Goal: Task Accomplishment & Management: Use online tool/utility

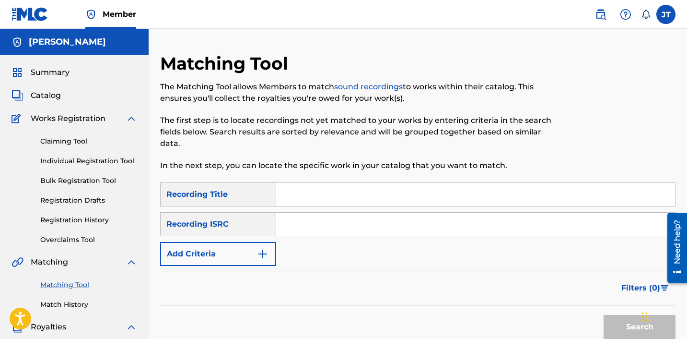
click at [69, 306] on link "Match History" at bounding box center [88, 304] width 97 height 10
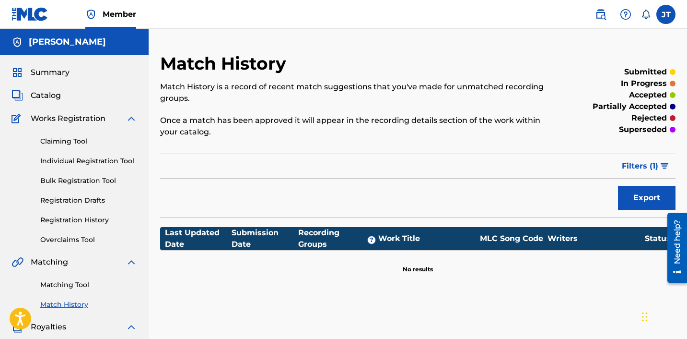
click at [57, 216] on link "Registration History" at bounding box center [88, 220] width 97 height 10
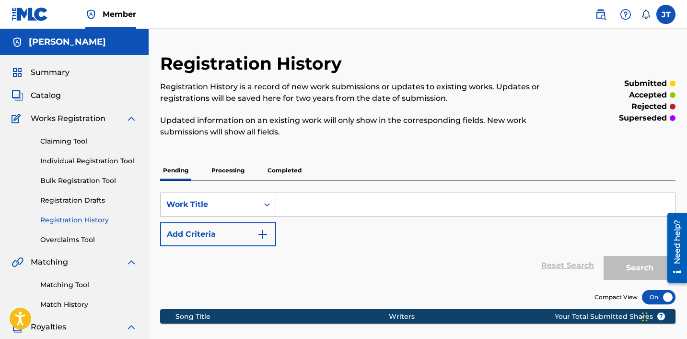
click at [227, 171] on p "Processing" at bounding box center [228, 170] width 39 height 20
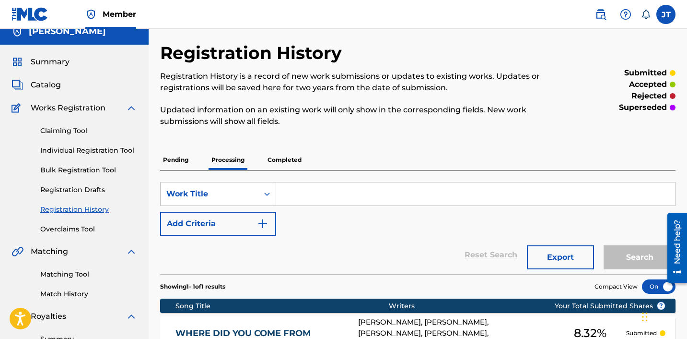
scroll to position [7, 0]
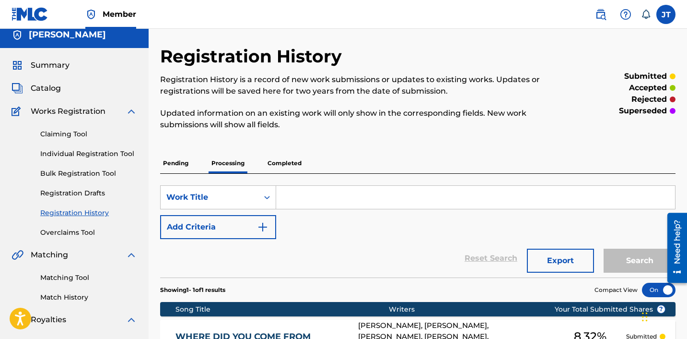
click at [288, 164] on p "Completed" at bounding box center [285, 163] width 40 height 20
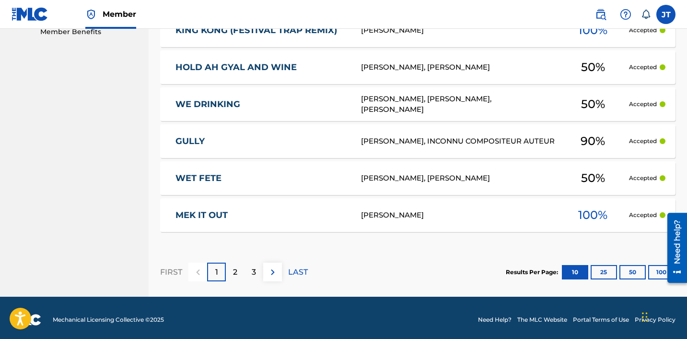
scroll to position [504, 0]
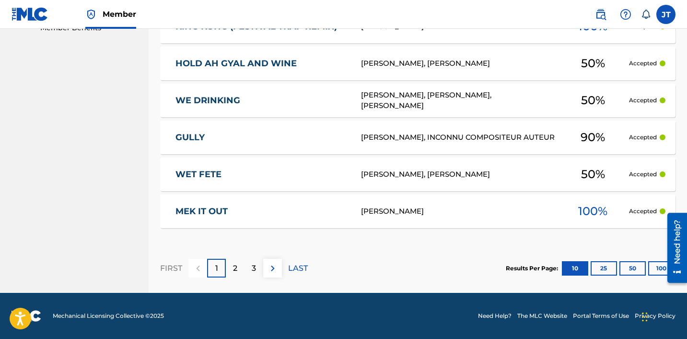
click at [657, 268] on button "100" at bounding box center [661, 268] width 26 height 14
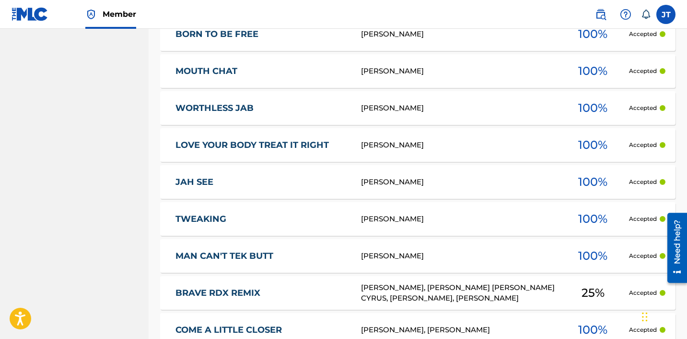
scroll to position [3827, 0]
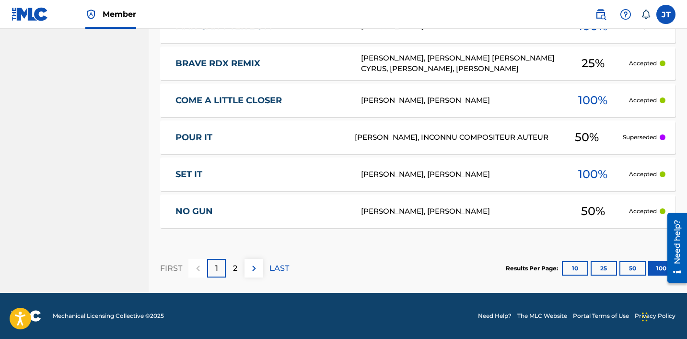
click at [235, 268] on p "2" at bounding box center [235, 268] width 4 height 12
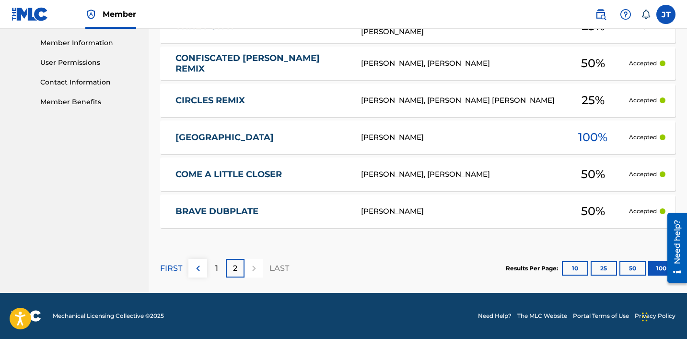
scroll to position [0, 0]
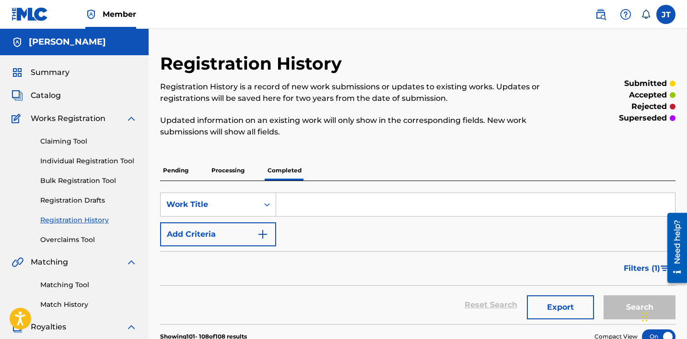
click at [59, 138] on link "Claiming Tool" at bounding box center [88, 141] width 97 height 10
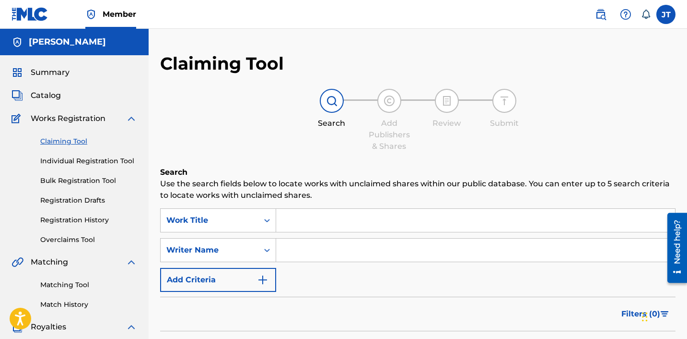
click at [307, 224] on input "Search Form" at bounding box center [475, 220] width 399 height 23
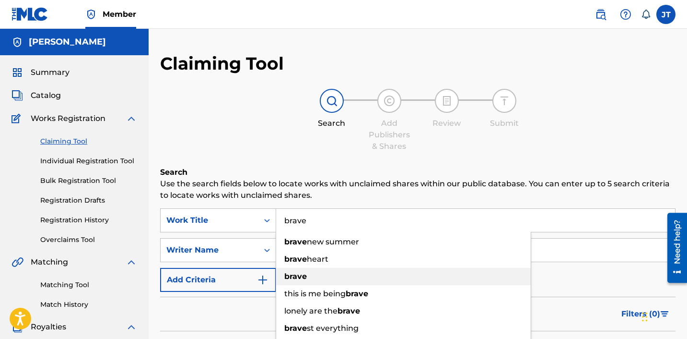
type input "brave"
click at [308, 277] on div "brave" at bounding box center [403, 276] width 255 height 17
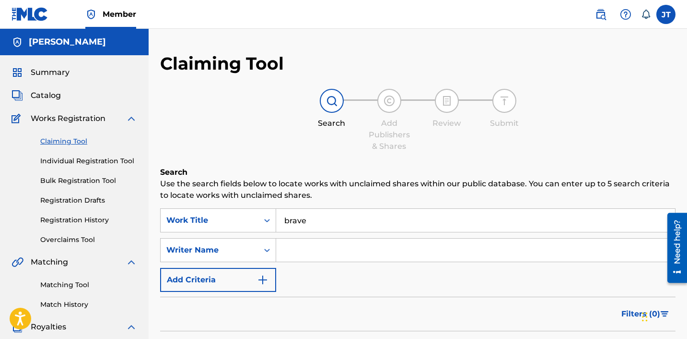
click at [295, 249] on input "Search Form" at bounding box center [475, 249] width 399 height 23
type input "[PERSON_NAME]"
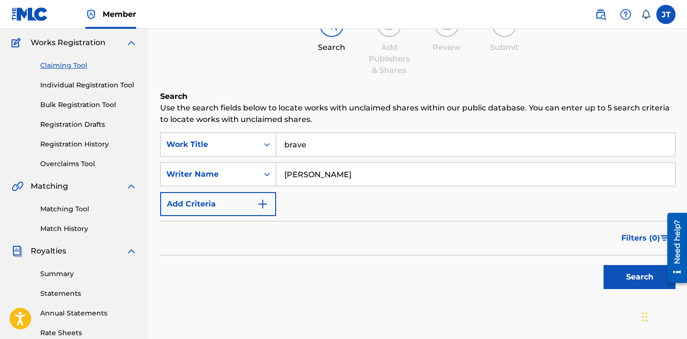
scroll to position [118, 0]
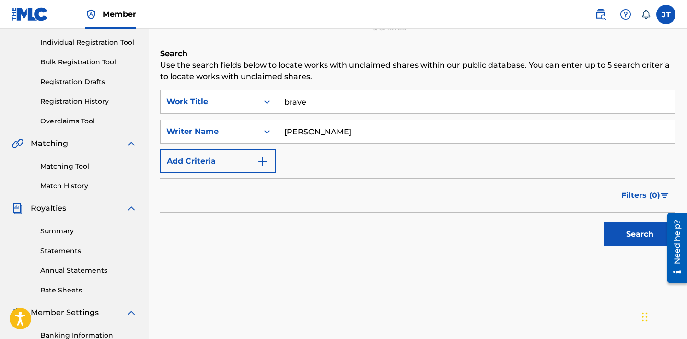
click at [624, 228] on button "Search" at bounding box center [640, 234] width 72 height 24
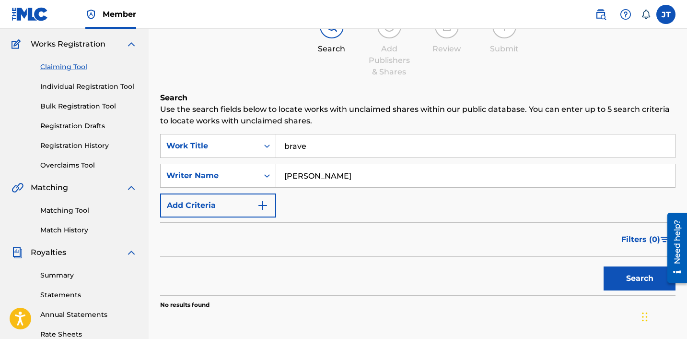
scroll to position [75, 0]
click at [344, 175] on input "[PERSON_NAME]" at bounding box center [475, 175] width 399 height 23
click at [263, 210] on img "Search Form" at bounding box center [263, 205] width 12 height 12
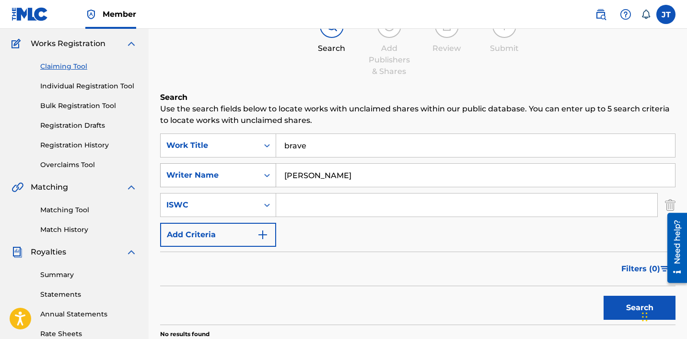
drag, startPoint x: 322, startPoint y: 176, endPoint x: 252, endPoint y: 175, distance: 70.0
click at [252, 175] on div "SearchWithCriteria5aec9772-6ec6-4a0e-b09c-e134ce4ac94d Writer Name [PERSON_NAME]" at bounding box center [418, 175] width 516 height 24
click at [631, 307] on button "Search" at bounding box center [640, 307] width 72 height 24
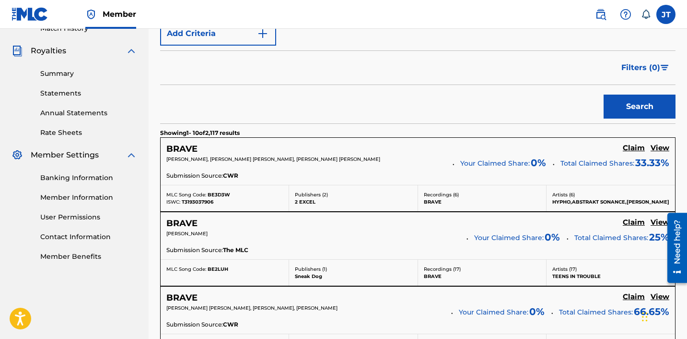
scroll to position [0, 0]
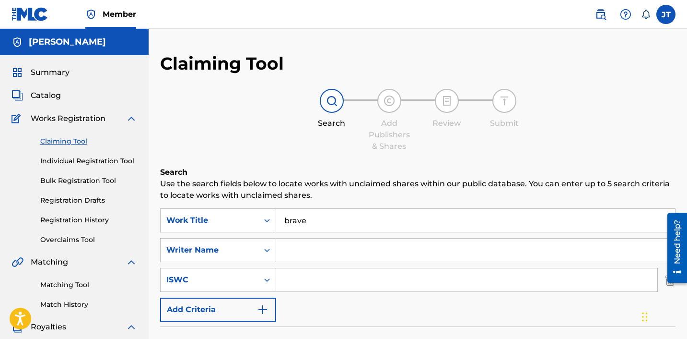
click at [290, 252] on input "Search Form" at bounding box center [475, 249] width 399 height 23
type input "[PERSON_NAME]"
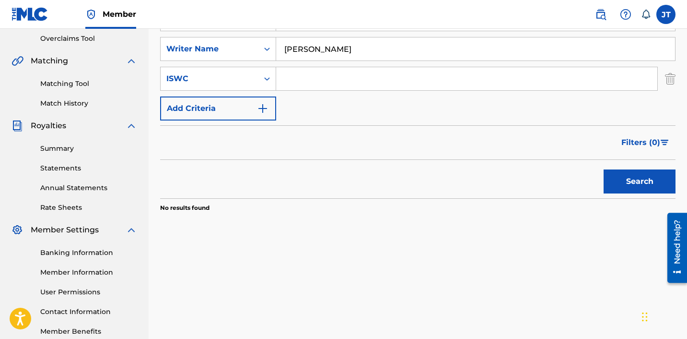
scroll to position [203, 0]
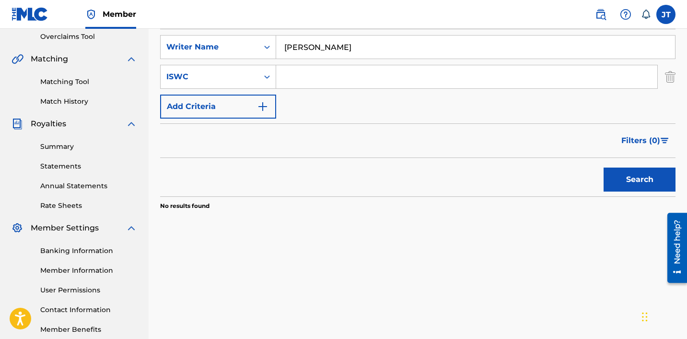
click at [640, 182] on button "Search" at bounding box center [640, 179] width 72 height 24
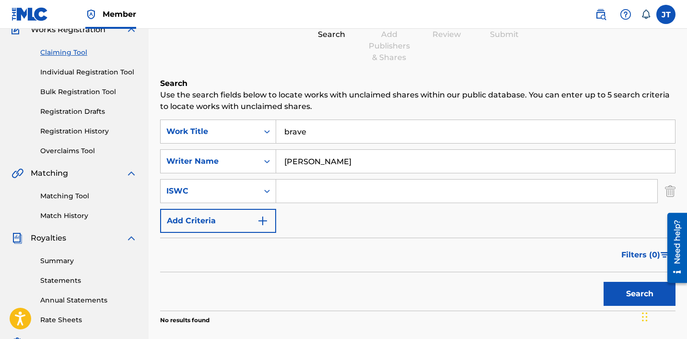
scroll to position [114, 0]
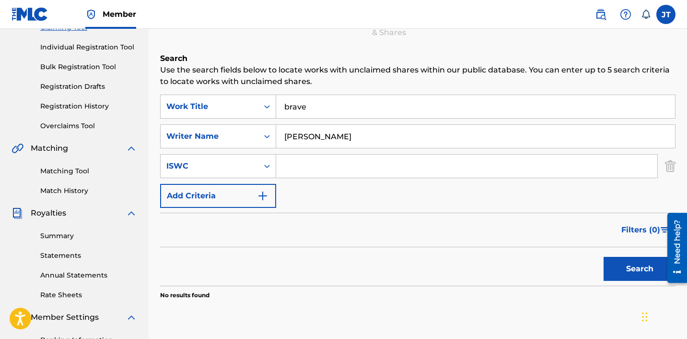
click at [71, 168] on link "Matching Tool" at bounding box center [88, 171] width 97 height 10
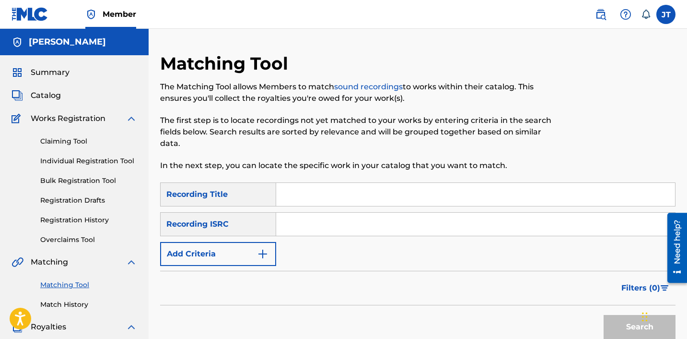
click at [285, 199] on input "Search Form" at bounding box center [475, 194] width 399 height 23
type input "brave"
click at [246, 246] on button "Add Criteria" at bounding box center [218, 254] width 116 height 24
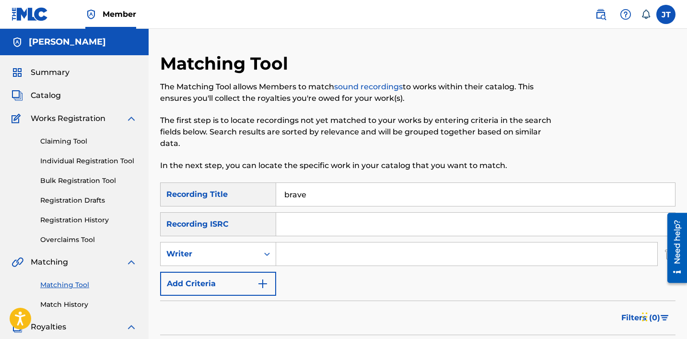
click at [305, 261] on input "Search Form" at bounding box center [466, 253] width 381 height 23
type input "[PERSON_NAME]"
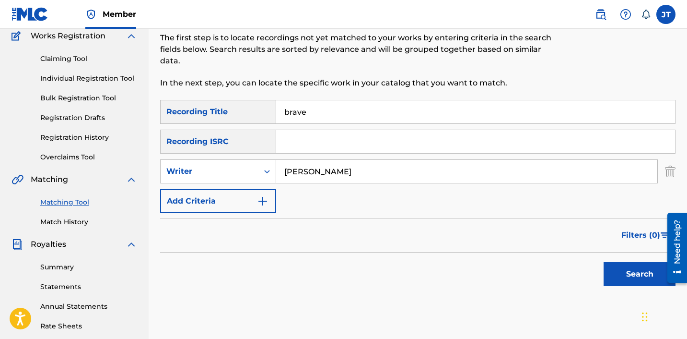
click at [628, 278] on button "Search" at bounding box center [640, 274] width 72 height 24
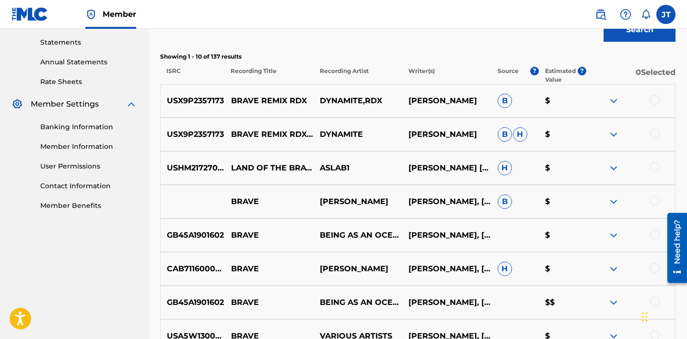
scroll to position [326, 0]
click at [653, 102] on div at bounding box center [655, 100] width 10 height 10
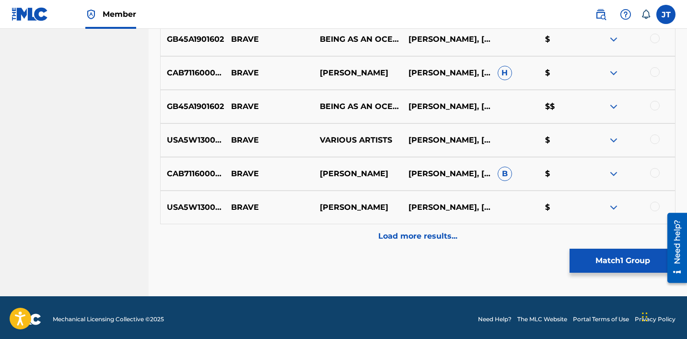
scroll to position [526, 0]
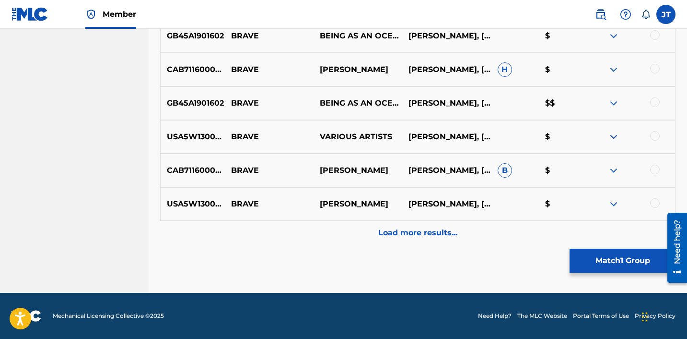
click at [645, 253] on button "Match 1 Group" at bounding box center [623, 260] width 106 height 24
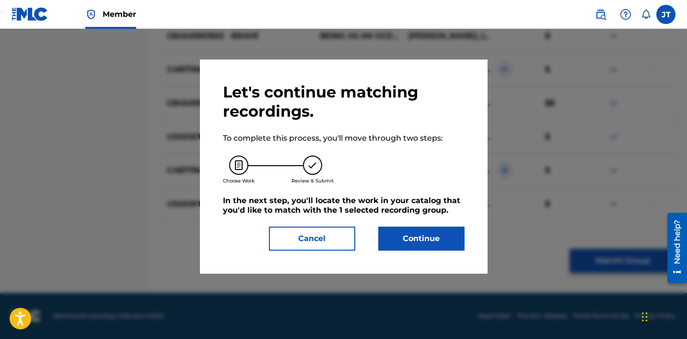
click at [448, 240] on button "Continue" at bounding box center [421, 238] width 86 height 24
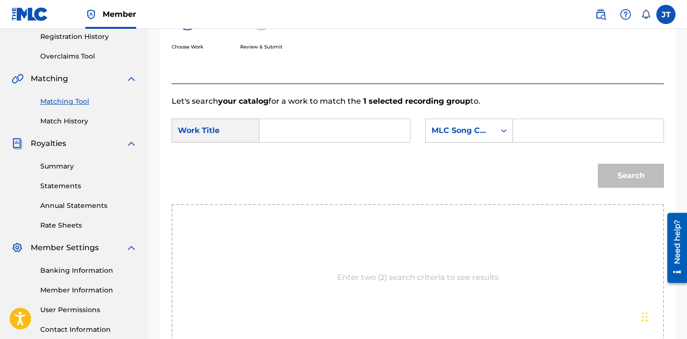
scroll to position [188, 0]
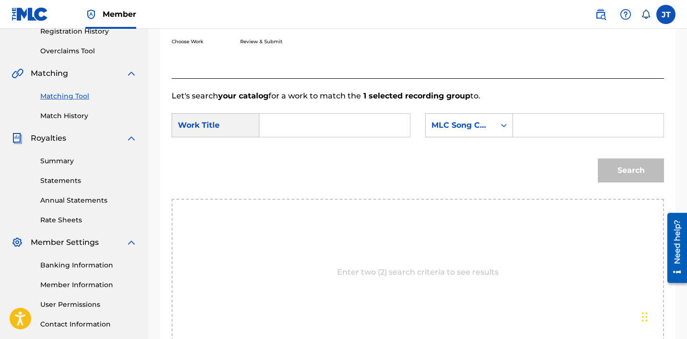
click at [378, 133] on input "Search Form" at bounding box center [335, 125] width 134 height 23
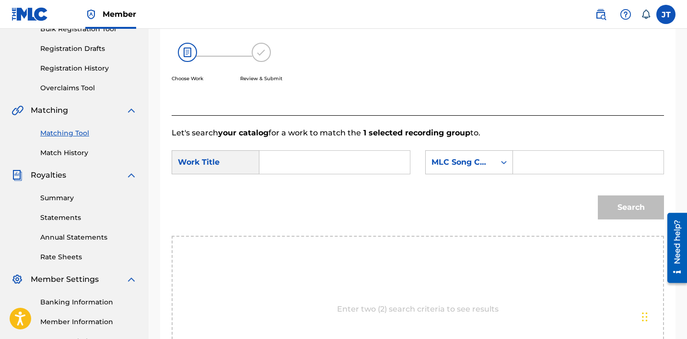
scroll to position [0, 0]
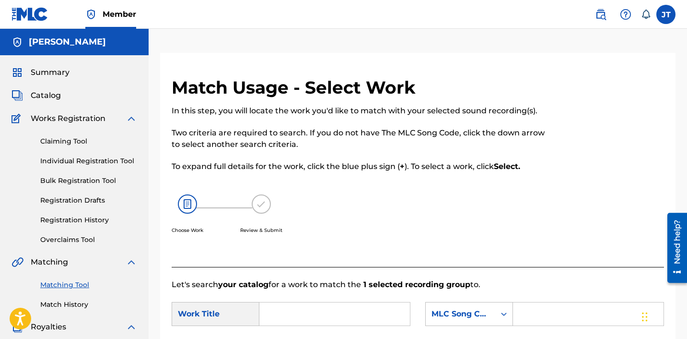
click at [70, 145] on link "Claiming Tool" at bounding box center [88, 141] width 97 height 10
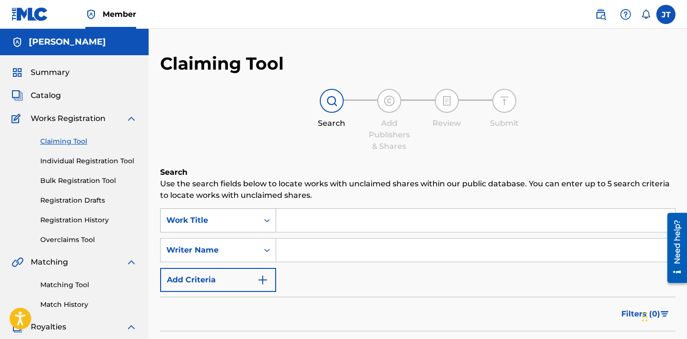
click at [270, 224] on div "Search Form" at bounding box center [266, 220] width 17 height 23
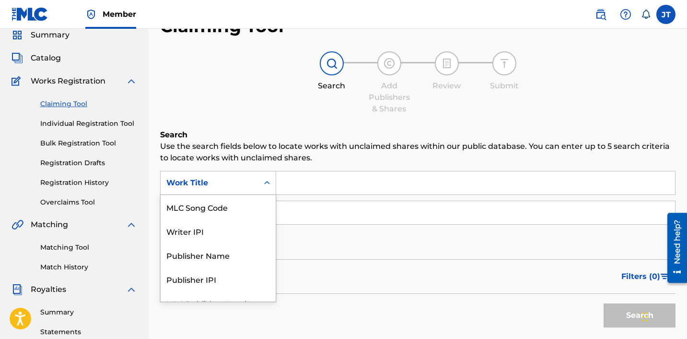
scroll to position [38, 0]
click at [275, 207] on div "ISWC MLC Song Code Writer IPI Publisher Name Publisher IPI MLC Publisher Number…" at bounding box center [218, 247] width 115 height 106
click at [272, 192] on div "Search Form" at bounding box center [266, 182] width 17 height 23
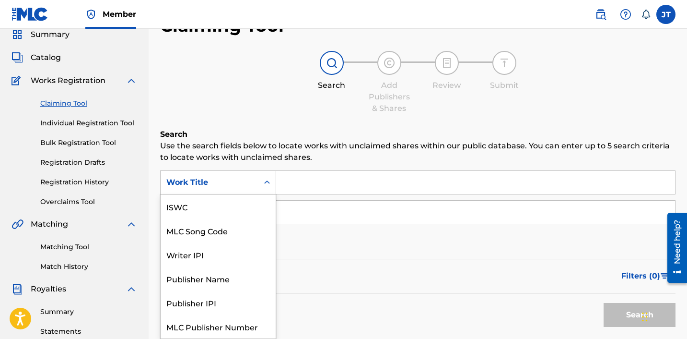
click at [272, 189] on div "Search Form" at bounding box center [266, 182] width 17 height 17
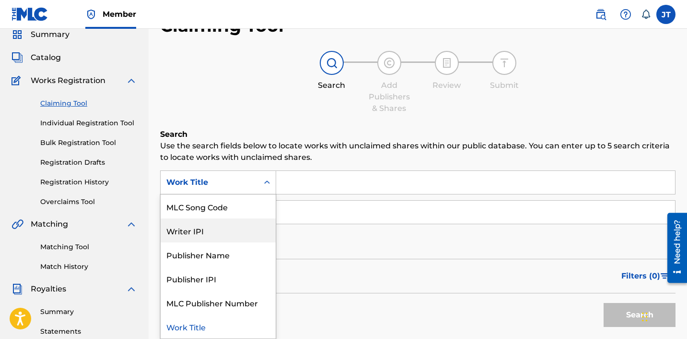
click at [222, 232] on div "Writer IPI" at bounding box center [218, 230] width 115 height 24
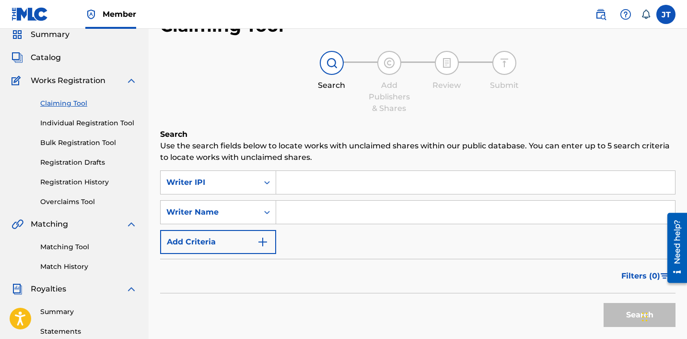
click at [312, 212] on input "Search Form" at bounding box center [475, 211] width 399 height 23
type input "[PERSON_NAME]"
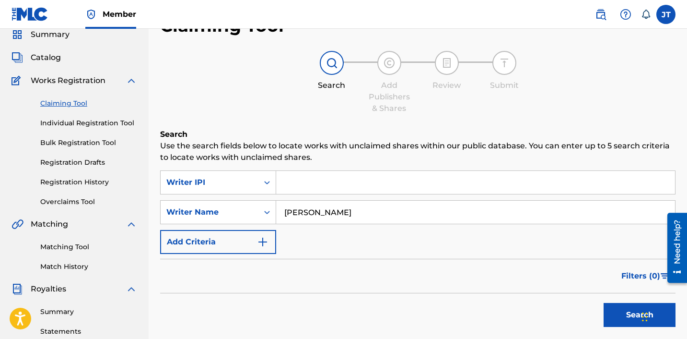
click at [632, 330] on div "Search" at bounding box center [637, 312] width 77 height 38
click at [632, 320] on button "Search" at bounding box center [640, 315] width 72 height 24
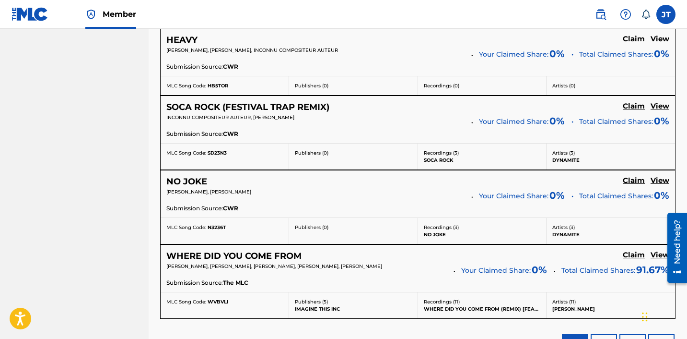
scroll to position [570, 0]
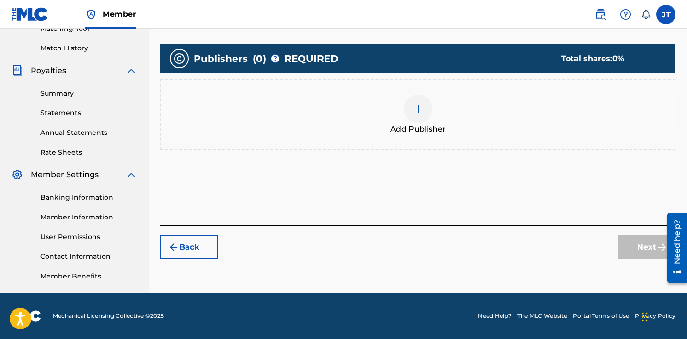
scroll to position [256, 0]
click at [421, 102] on div at bounding box center [418, 108] width 29 height 29
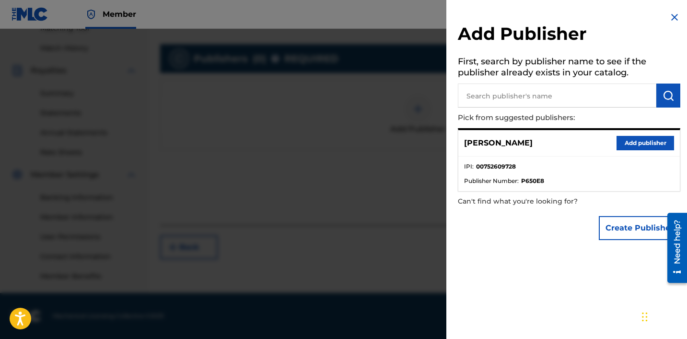
click at [625, 147] on button "Add publisher" at bounding box center [646, 143] width 58 height 14
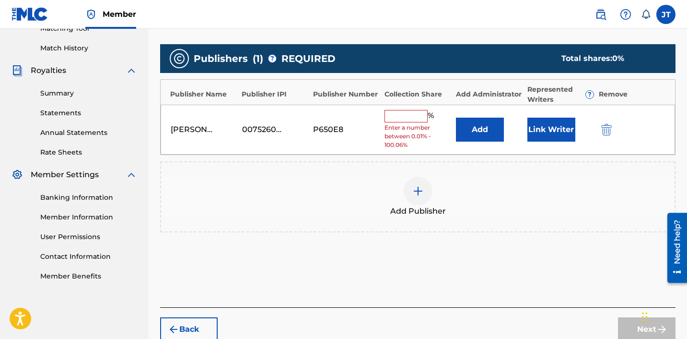
click at [413, 118] on input "text" at bounding box center [406, 116] width 43 height 12
type input "100"
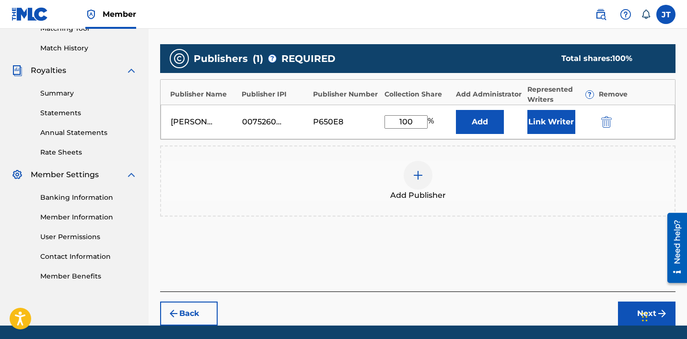
click at [637, 305] on button "Next" at bounding box center [647, 313] width 58 height 24
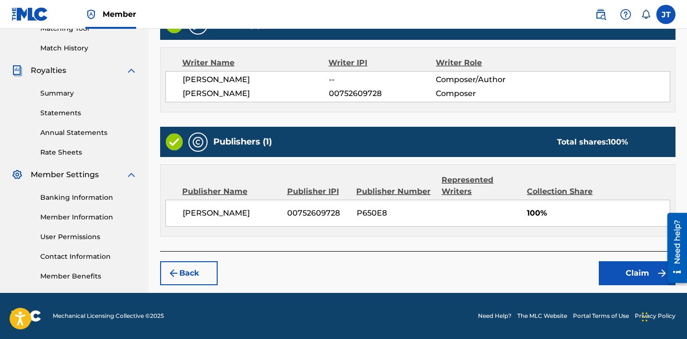
click at [197, 270] on button "Back" at bounding box center [189, 273] width 58 height 24
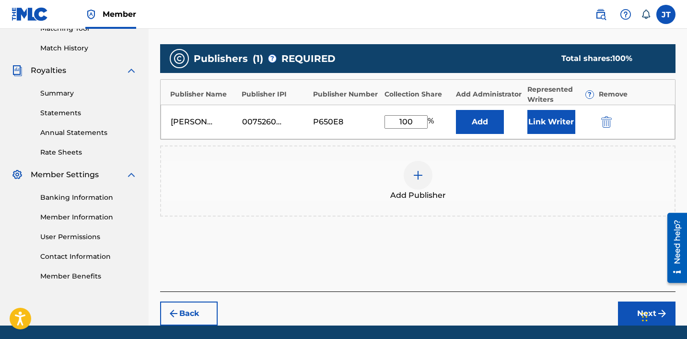
drag, startPoint x: 408, startPoint y: 122, endPoint x: 362, endPoint y: 119, distance: 46.1
click at [362, 119] on div "[PERSON_NAME] 00752609728 P650E8 100 % Add Link Writer" at bounding box center [418, 122] width 515 height 35
type input "50"
click at [635, 310] on button "Next" at bounding box center [647, 313] width 58 height 24
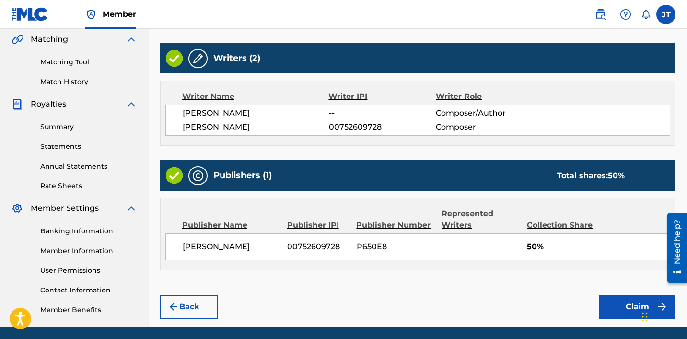
scroll to position [236, 0]
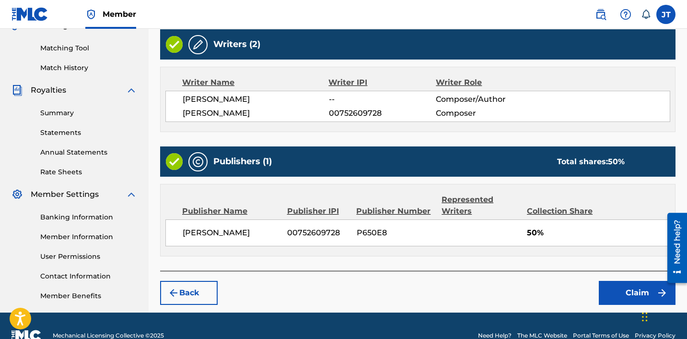
click at [636, 300] on button "Claim" at bounding box center [637, 293] width 77 height 24
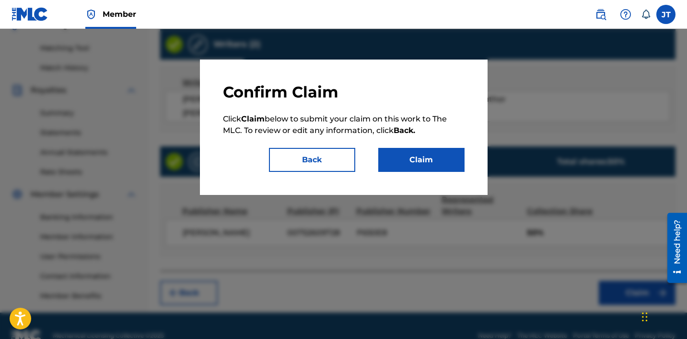
click at [453, 160] on button "Claim" at bounding box center [421, 160] width 86 height 24
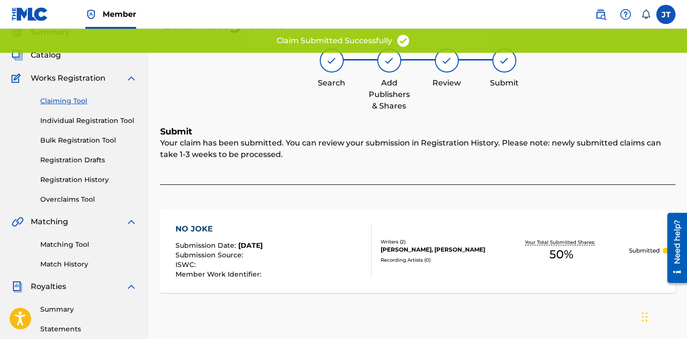
scroll to position [0, 0]
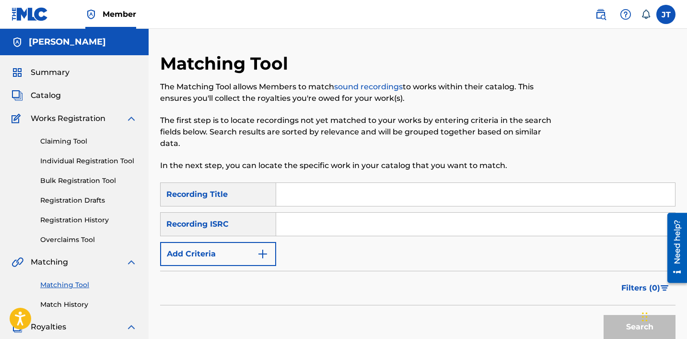
scroll to position [114, 0]
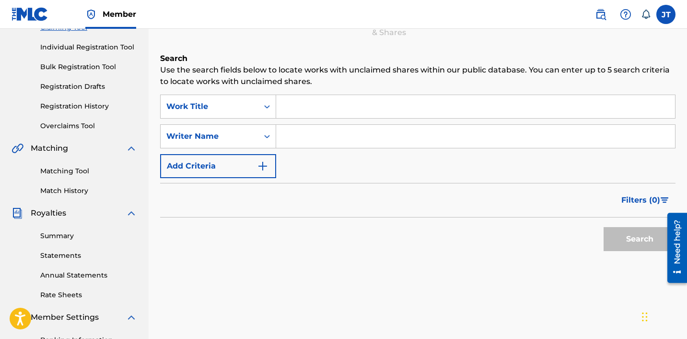
click at [322, 119] on div "SearchWithCriteria7e9388b7-4f13-4e10-bb97-ce9c2dc96f1d Work Title SearchWithCri…" at bounding box center [418, 135] width 516 height 83
click at [303, 114] on input "Search Form" at bounding box center [475, 106] width 399 height 23
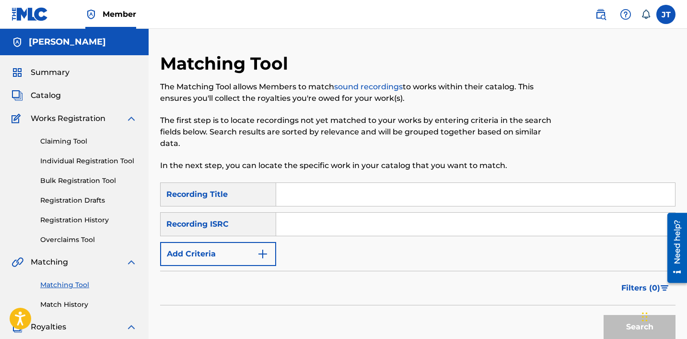
click at [256, 248] on button "Add Criteria" at bounding box center [218, 254] width 116 height 24
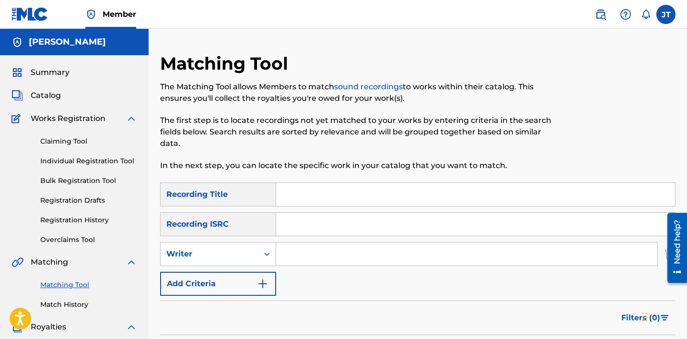
click at [293, 255] on input "Search Form" at bounding box center [466, 253] width 381 height 23
type input "[PERSON_NAME]"
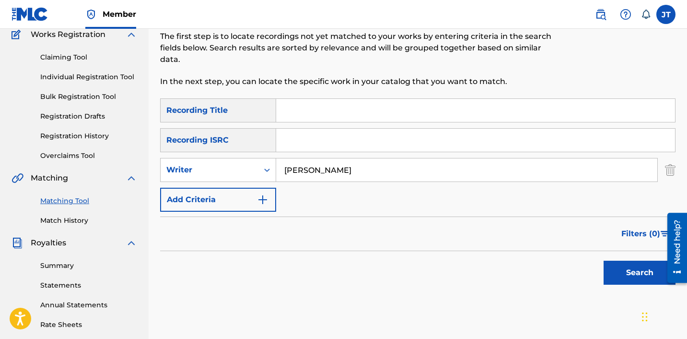
scroll to position [112, 0]
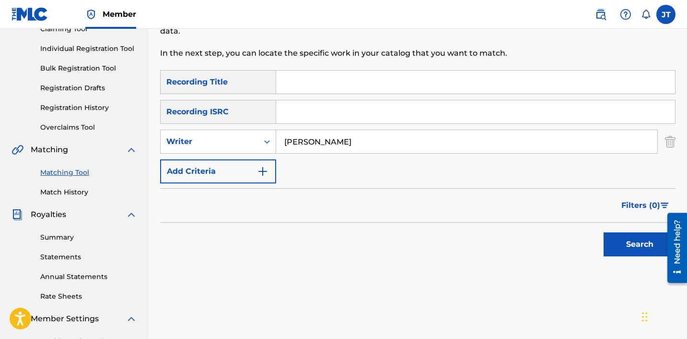
click at [640, 240] on button "Search" at bounding box center [640, 244] width 72 height 24
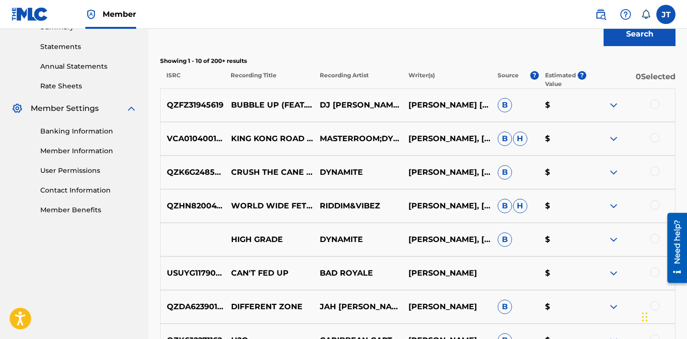
scroll to position [322, 0]
click at [616, 103] on img at bounding box center [614, 106] width 12 height 12
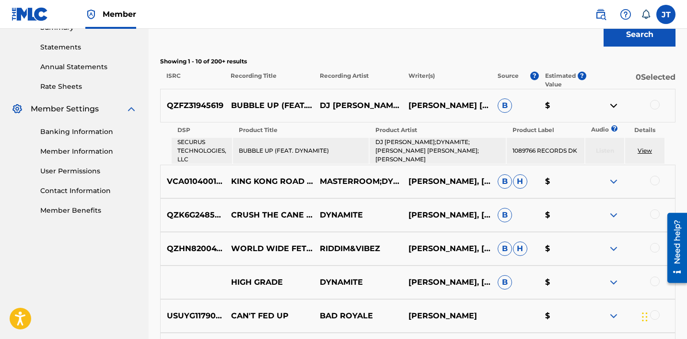
click at [650, 105] on div at bounding box center [655, 105] width 10 height 10
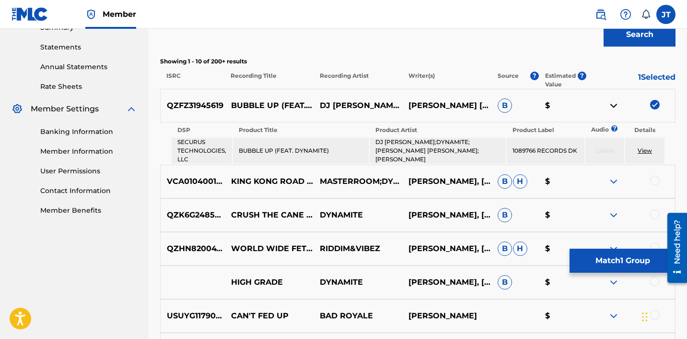
click at [650, 105] on img at bounding box center [655, 105] width 10 height 10
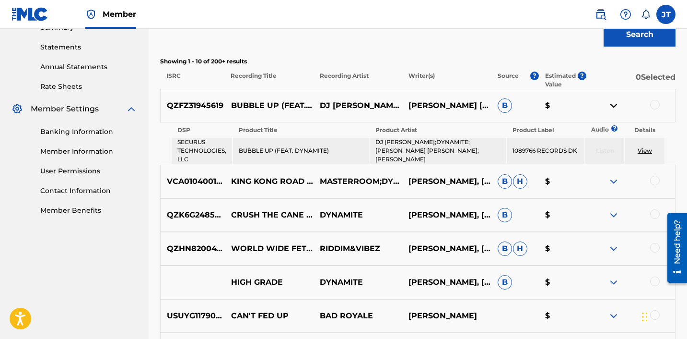
click at [611, 107] on img at bounding box center [614, 106] width 12 height 12
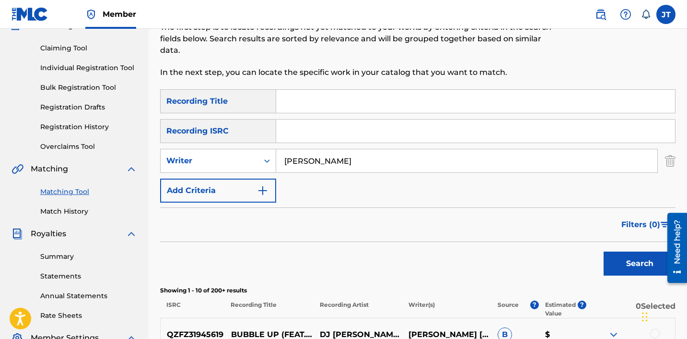
scroll to position [85, 0]
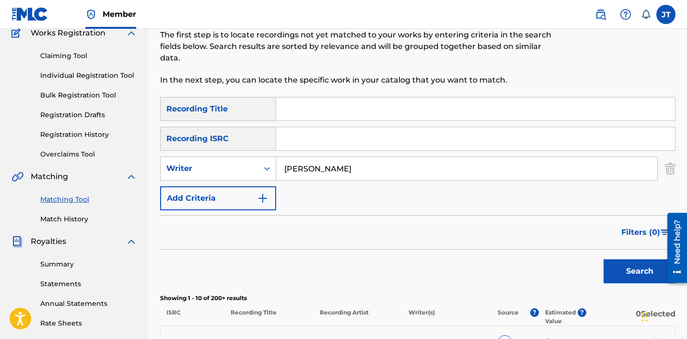
click at [57, 52] on link "Claiming Tool" at bounding box center [88, 56] width 97 height 10
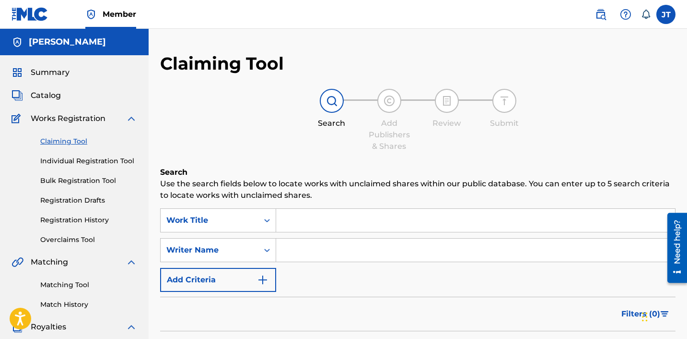
click at [306, 237] on div "SearchWithCriteria7e9388b7-4f13-4e10-bb97-ce9c2dc96f1d Work Title SearchWithCri…" at bounding box center [418, 249] width 516 height 83
click at [305, 248] on input "Search Form" at bounding box center [475, 249] width 399 height 23
type input "[PERSON_NAME]"
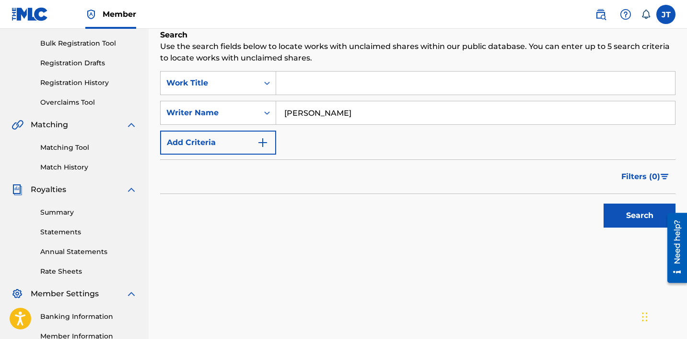
scroll to position [140, 0]
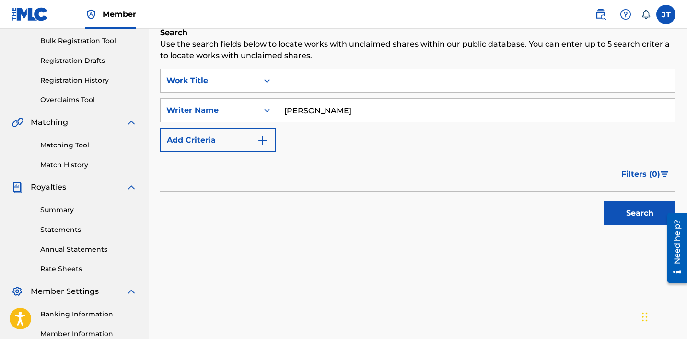
click at [624, 211] on button "Search" at bounding box center [640, 213] width 72 height 24
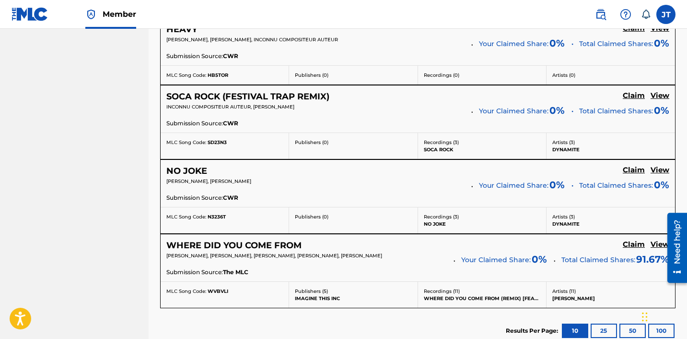
scroll to position [690, 0]
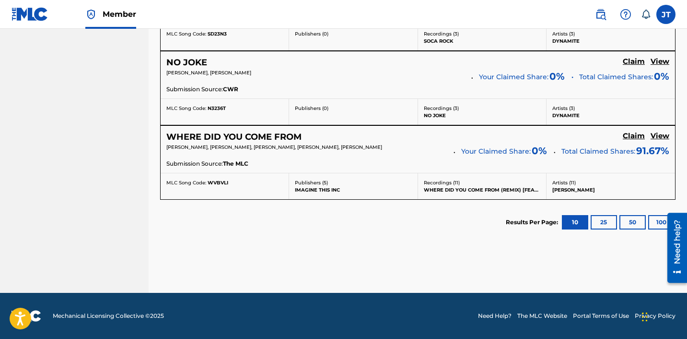
click at [650, 224] on button "100" at bounding box center [661, 222] width 26 height 14
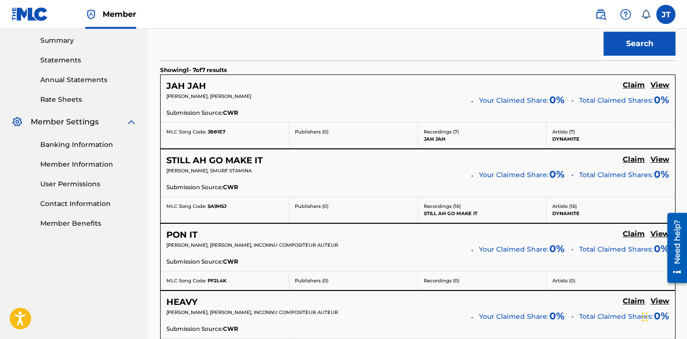
scroll to position [308, 0]
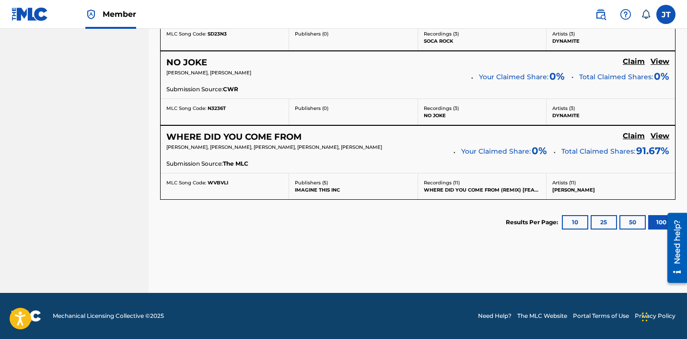
click at [587, 222] on button "10" at bounding box center [575, 222] width 26 height 14
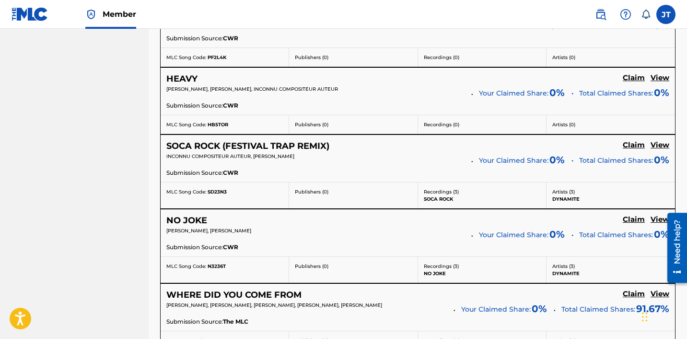
scroll to position [690, 0]
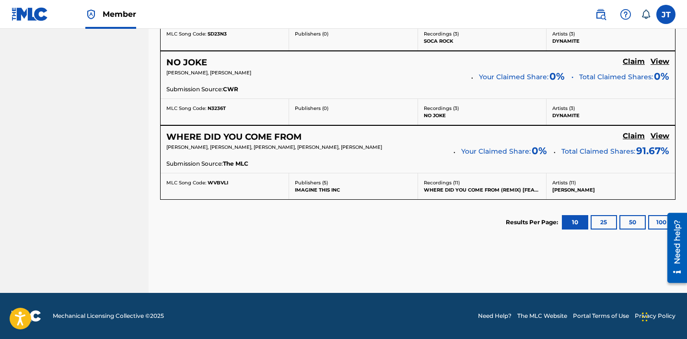
click at [598, 220] on button "25" at bounding box center [604, 222] width 26 height 14
click at [580, 223] on button "10" at bounding box center [575, 222] width 26 height 14
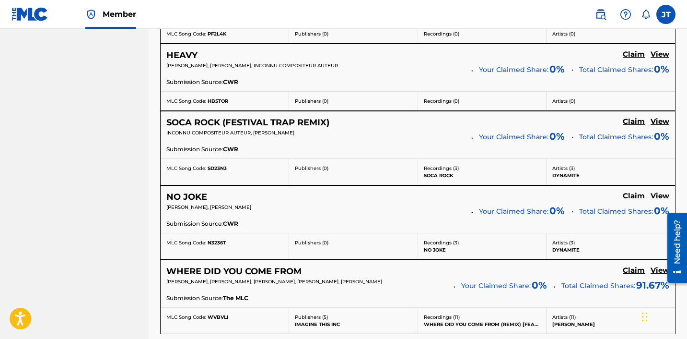
scroll to position [0, 0]
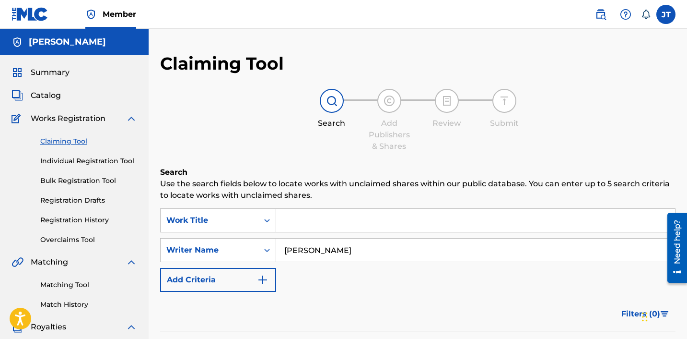
click at [66, 301] on link "Match History" at bounding box center [88, 304] width 97 height 10
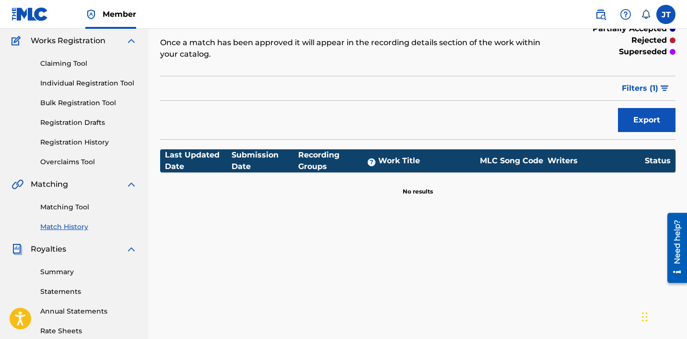
scroll to position [77, 0]
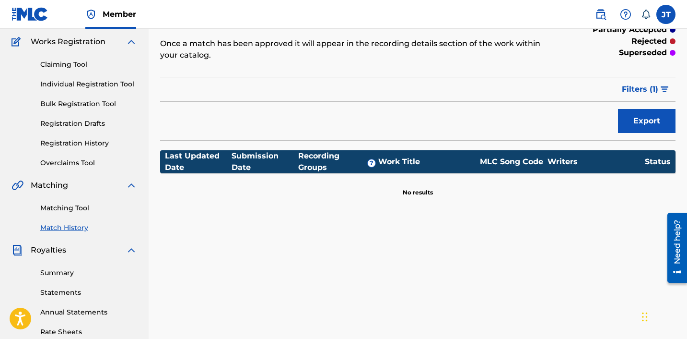
click at [87, 142] on link "Registration History" at bounding box center [88, 143] width 97 height 10
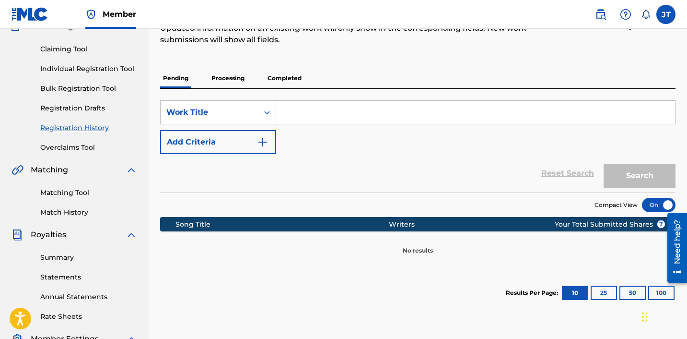
scroll to position [89, 0]
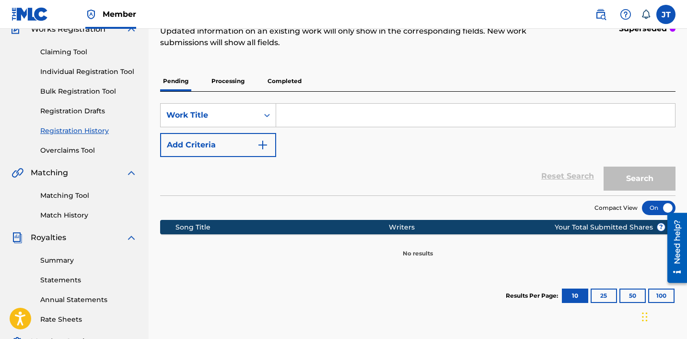
click at [241, 81] on p "Processing" at bounding box center [228, 81] width 39 height 20
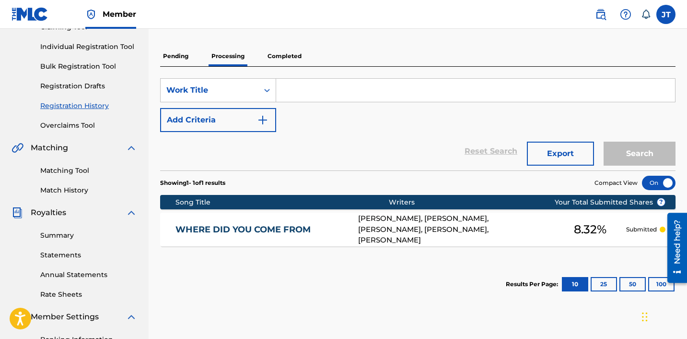
scroll to position [116, 0]
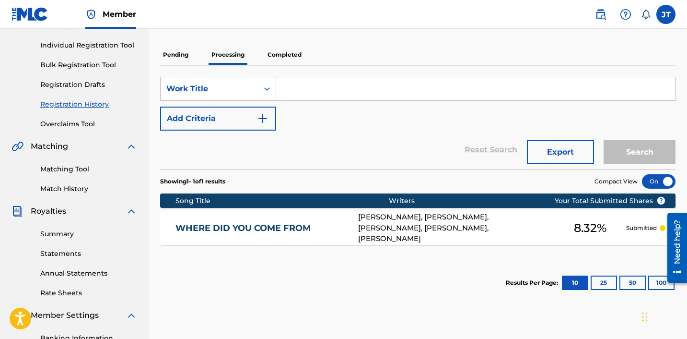
click at [290, 64] on p "Completed" at bounding box center [285, 55] width 40 height 20
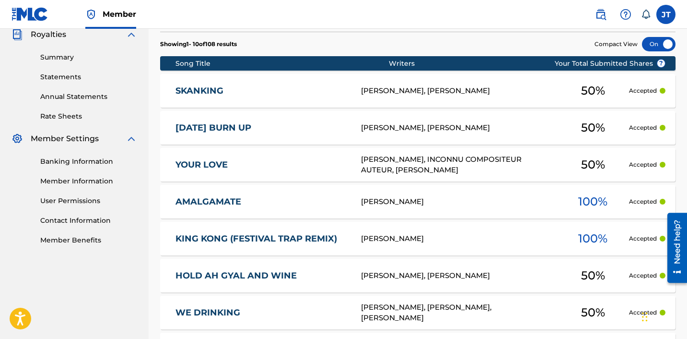
scroll to position [293, 0]
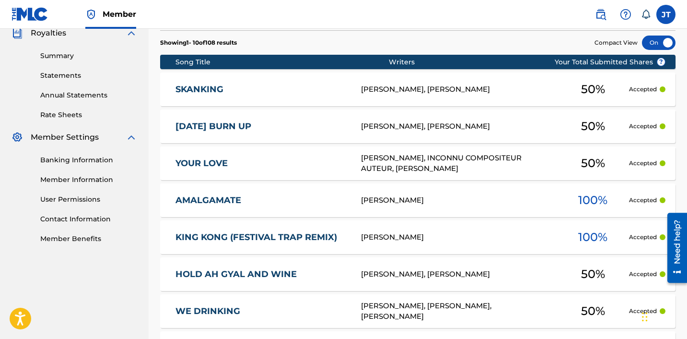
click at [657, 44] on div at bounding box center [659, 42] width 34 height 14
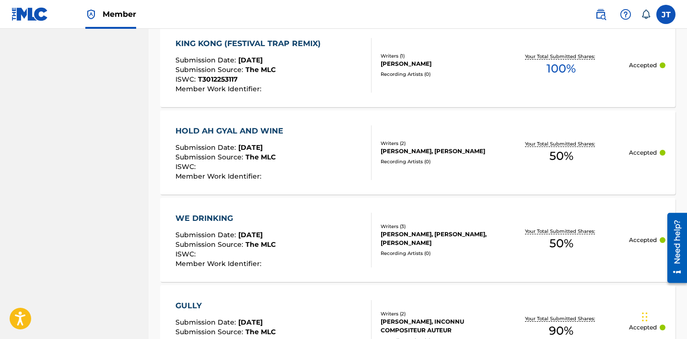
scroll to position [990, 0]
